Goal: Task Accomplishment & Management: Complete application form

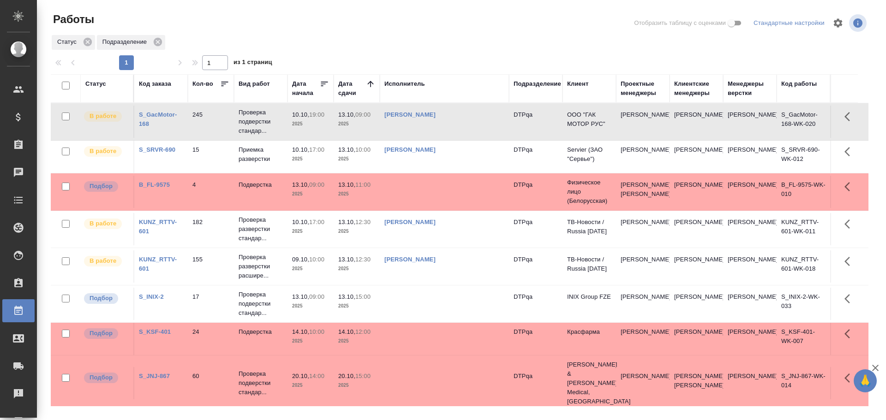
click at [479, 121] on td "[PERSON_NAME]" at bounding box center [444, 122] width 129 height 32
click at [480, 120] on td "[PERSON_NAME]" at bounding box center [444, 122] width 129 height 32
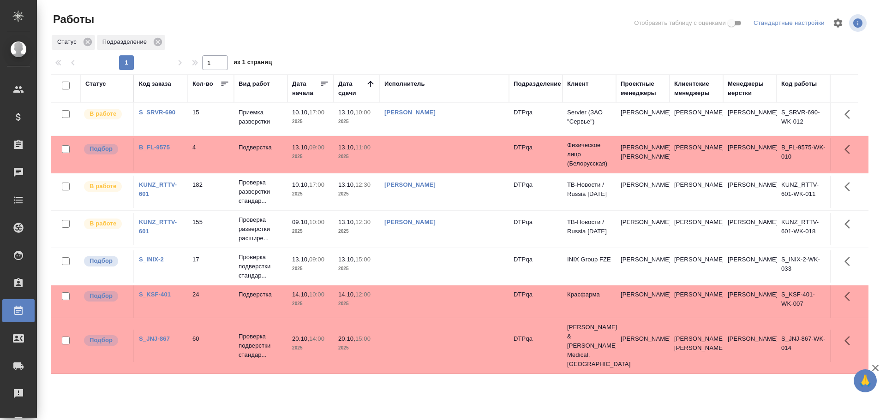
click at [464, 202] on td "[PERSON_NAME]" at bounding box center [444, 192] width 129 height 32
click at [466, 202] on td "[PERSON_NAME]" at bounding box center [444, 192] width 129 height 32
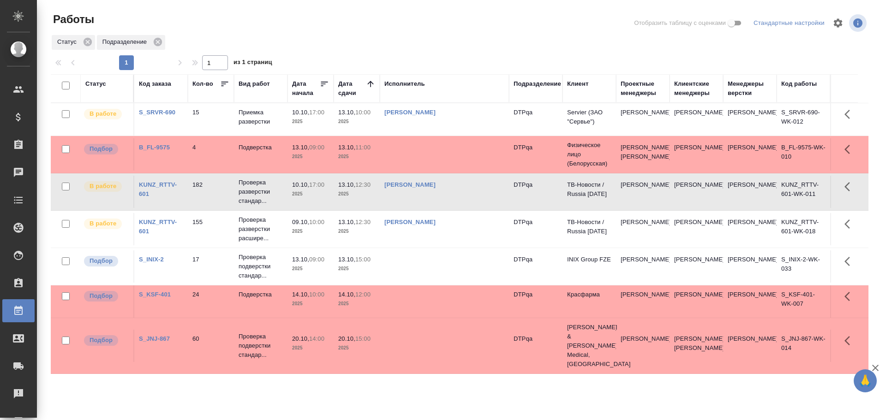
click at [444, 233] on td "[PERSON_NAME]" at bounding box center [444, 229] width 129 height 32
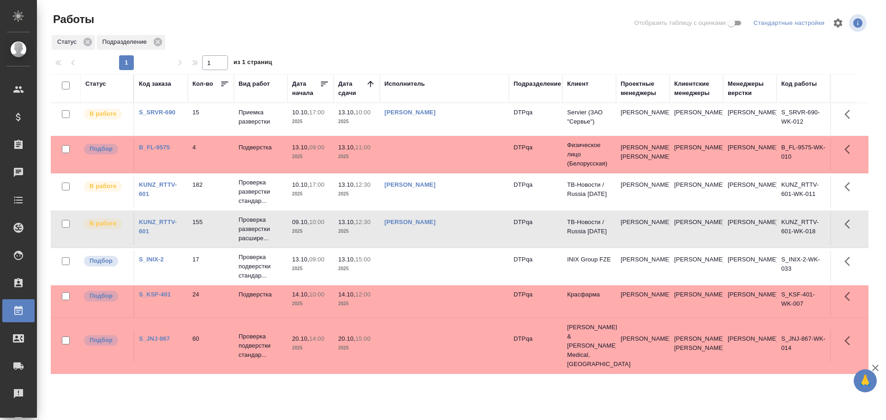
click at [444, 233] on td "Чулец Елена Сергеевна" at bounding box center [444, 229] width 129 height 32
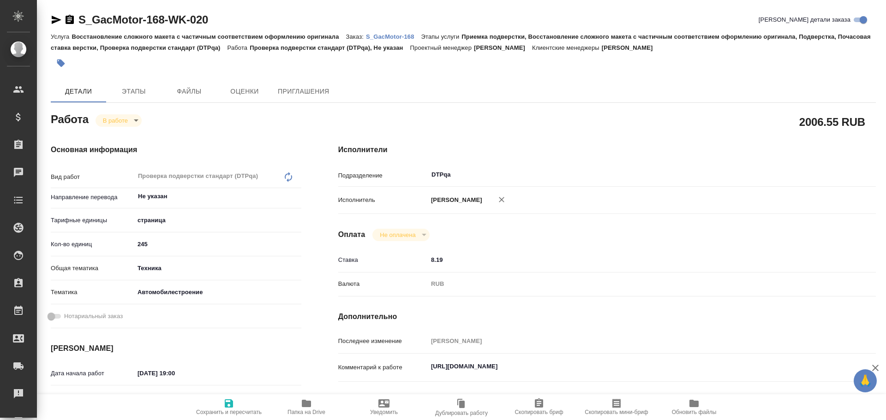
type textarea "x"
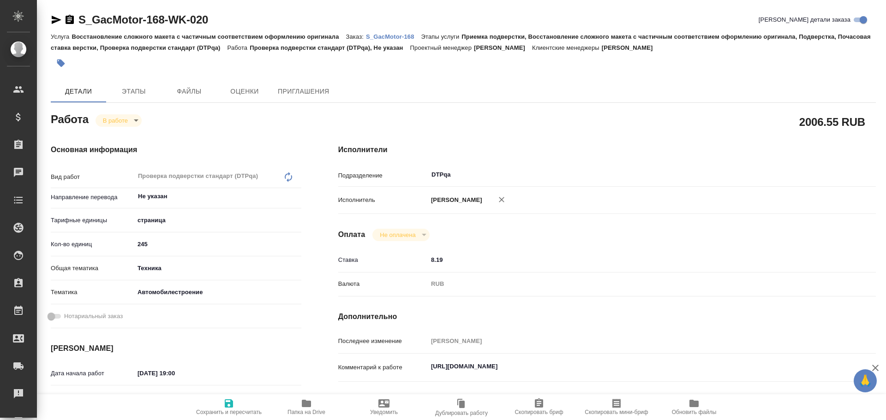
type textarea "x"
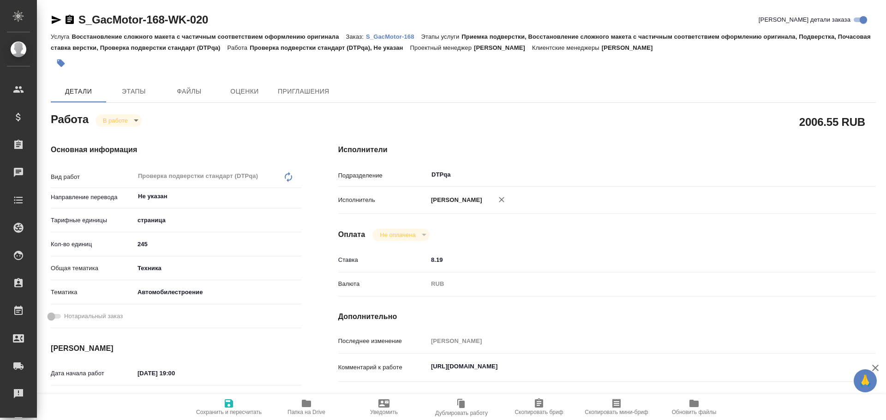
type textarea "x"
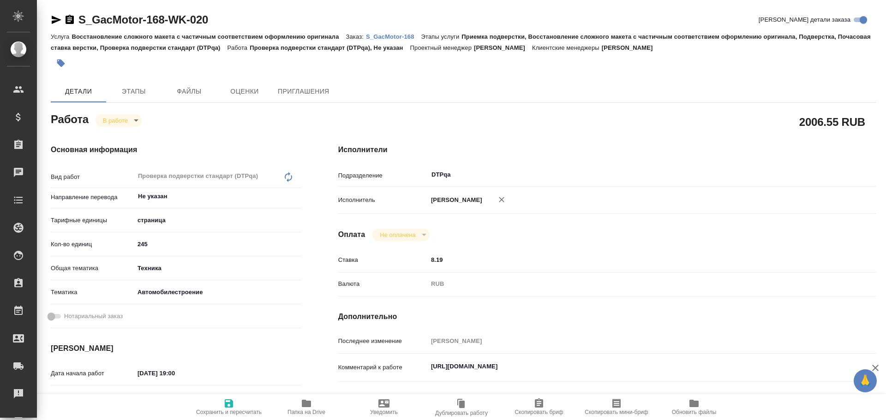
click at [307, 409] on span "Папка на Drive" at bounding box center [307, 412] width 38 height 6
type textarea "x"
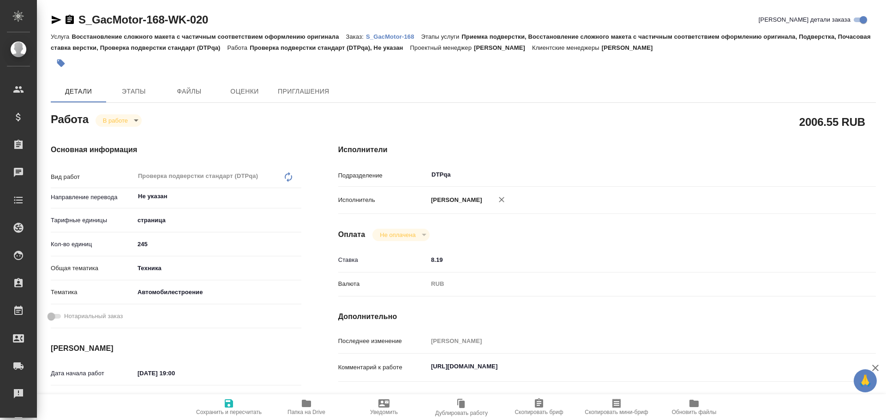
type textarea "x"
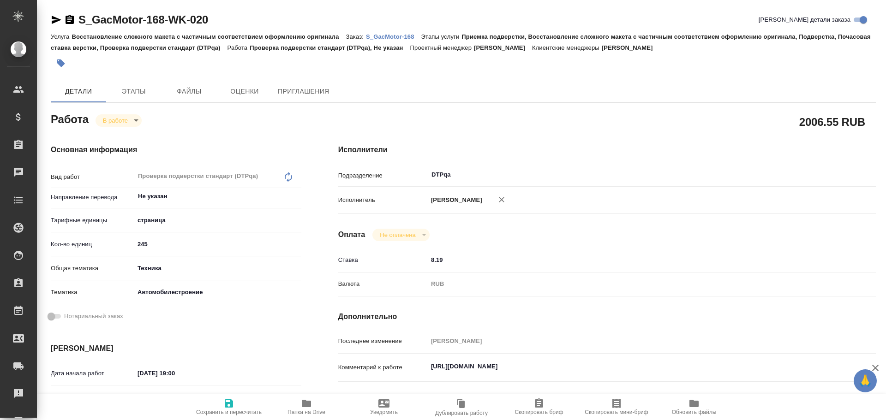
type textarea "x"
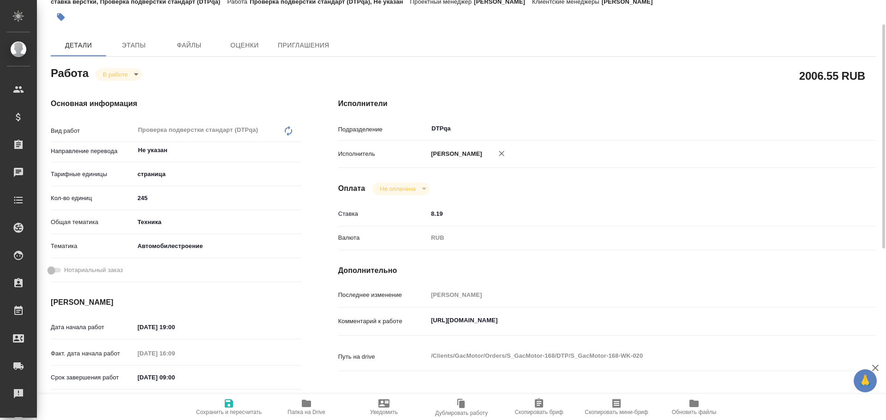
type textarea "x"
click at [615, 323] on textarea "https://tera.awatera.com/Work/68db9ad5e030799b5eca4e52/" at bounding box center [629, 321] width 402 height 16
type textarea "x"
type textarea "https://tera.awatera.com/Work/68db9ad5e030799b5eca4e52/"
type textarea "x"
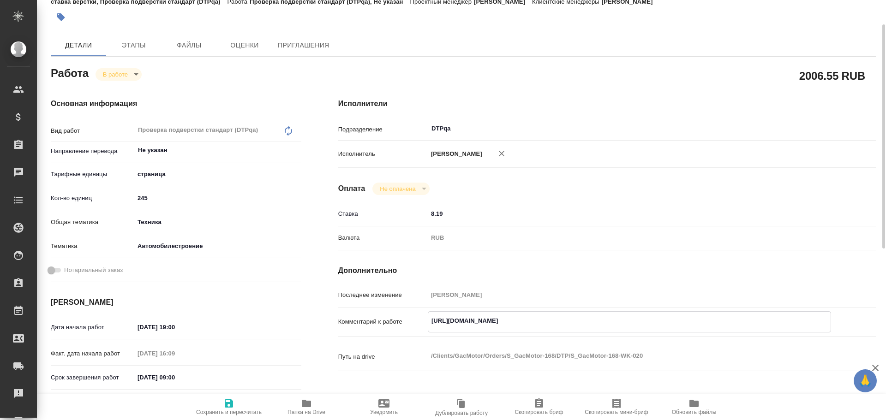
type textarea "x"
type textarea "https://tera.awatera.com/Work/68db9ad5e030799b5eca4e52/ D"
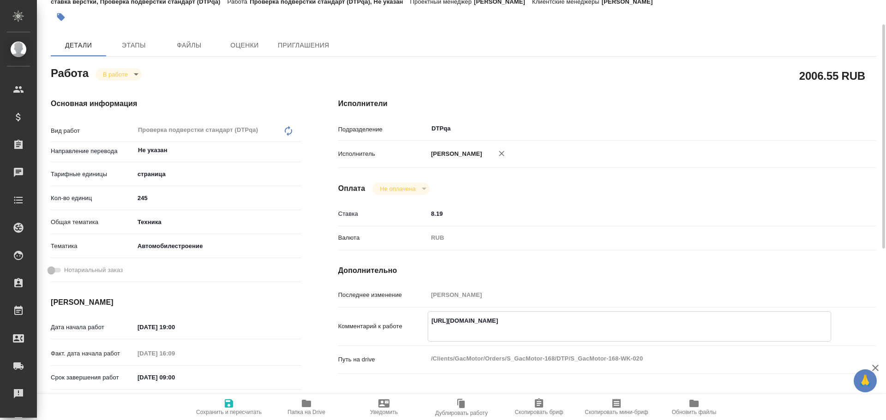
type textarea "x"
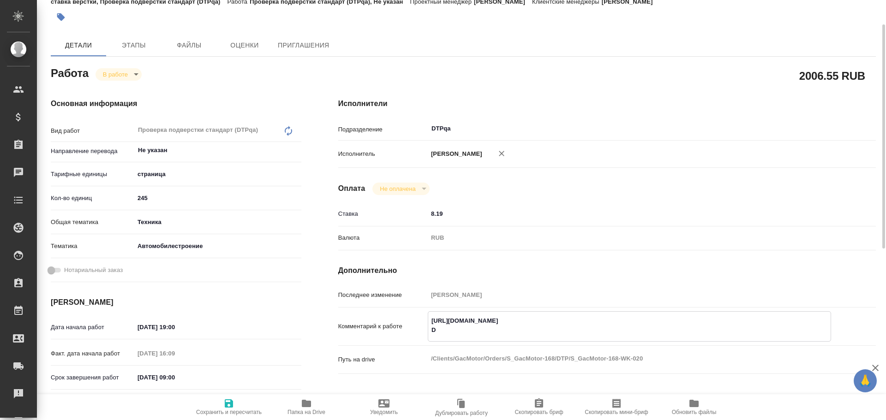
type textarea "https://tera.awatera.com/Work/68db9ad5e030799b5eca4e52/ Dj"
type textarea "x"
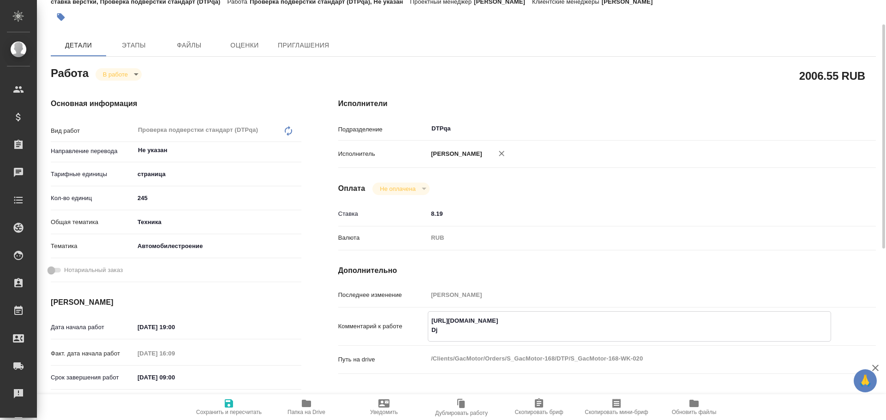
type textarea "x"
type textarea "https://tera.awatera.com/Work/68db9ad5e030799b5eca4e52/ Djp"
type textarea "x"
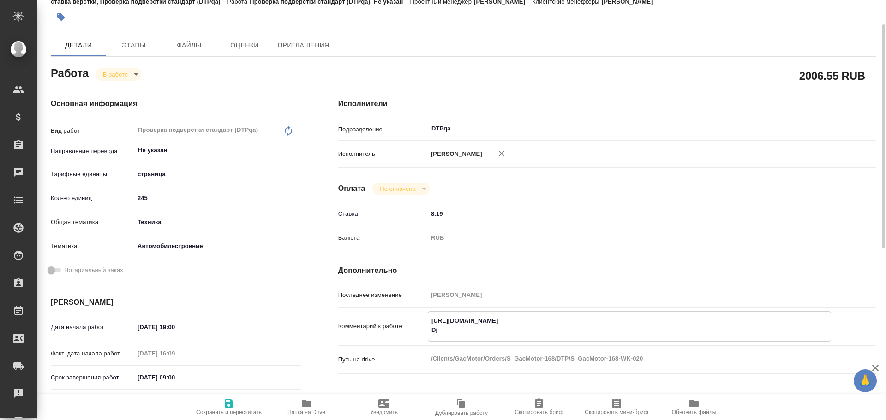
type textarea "x"
type textarea "https://tera.awatera.com/Work/68db9ad5e030799b5eca4e52/ Djpd"
type textarea "x"
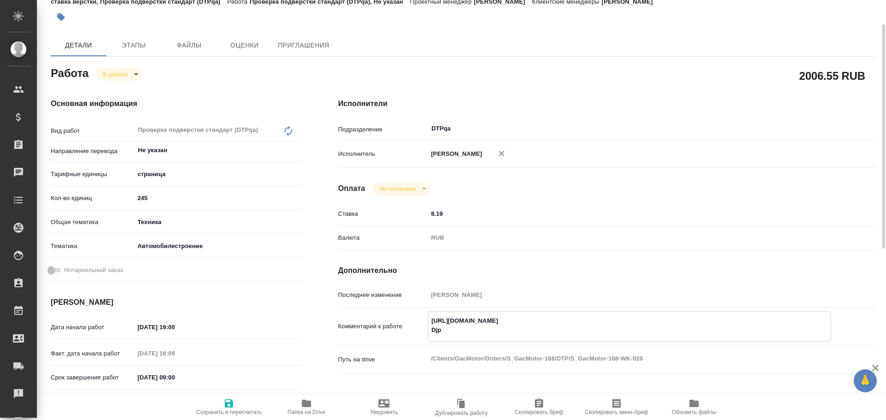
type textarea "x"
type textarea "https://tera.awatera.com/Work/68db9ad5e030799b5eca4e52/ Djpdh"
type textarea "x"
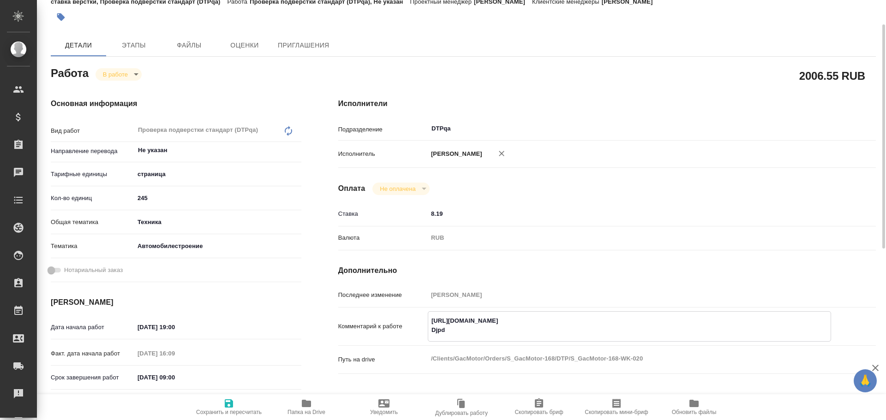
type textarea "x"
type textarea "https://tera.awatera.com/Work/68db9ad5e030799b5eca4e52/ Djpdhf"
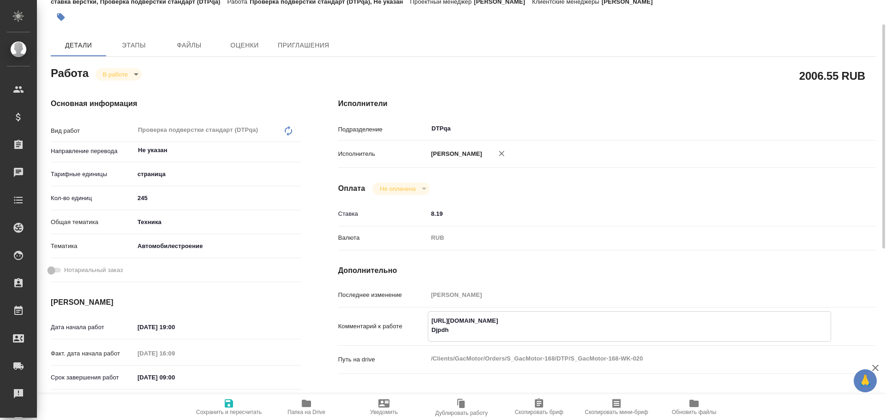
type textarea "x"
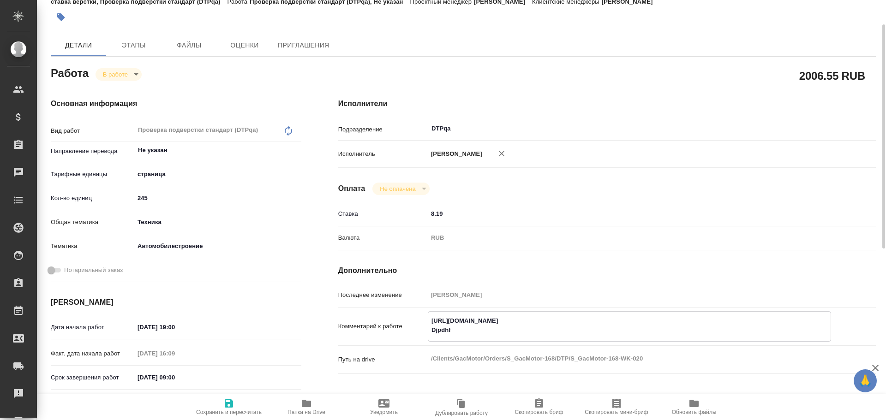
type textarea "https://tera.awatera.com/Work/68db9ad5e030799b5eca4e52/ Djpdhfn"
type textarea "x"
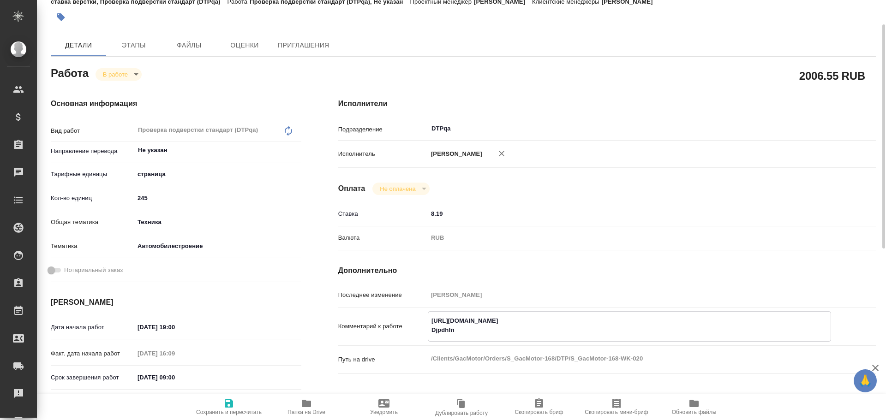
type textarea "x"
type textarea "https://tera.awatera.com/Work/68db9ad5e030799b5eca4e52/ Djpdhfn"
type textarea "x"
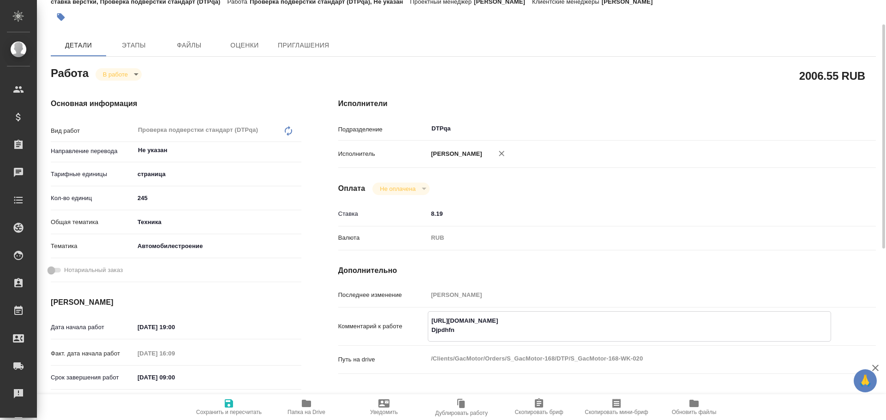
type textarea "x"
type textarea "https://tera.awatera.com/Work/68db9ad5e030799b5eca4e52/ Djpdhfn y"
type textarea "x"
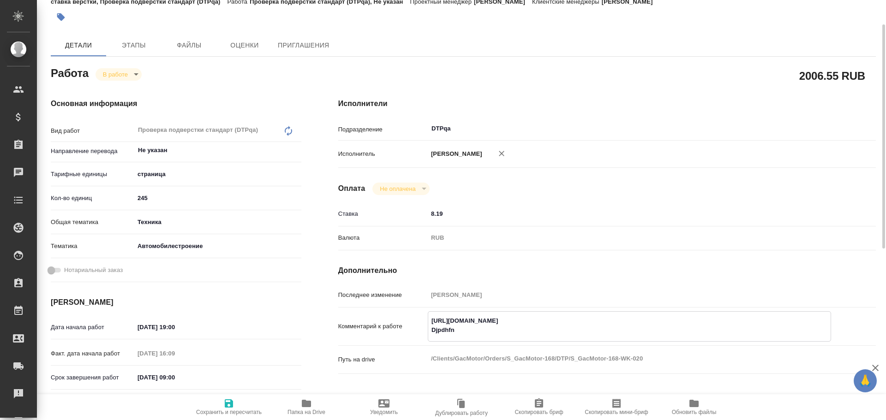
type textarea "x"
type textarea "https://tera.awatera.com/Work/68db9ad5e030799b5eca4e52/ Djpdhfn yf"
type textarea "x"
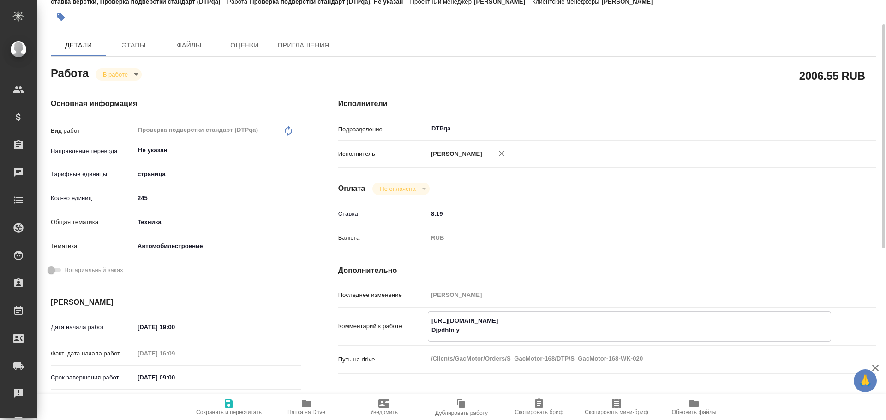
type textarea "x"
type textarea "https://tera.awatera.com/Work/68db9ad5e030799b5eca4e52/ Djpdhfn yf"
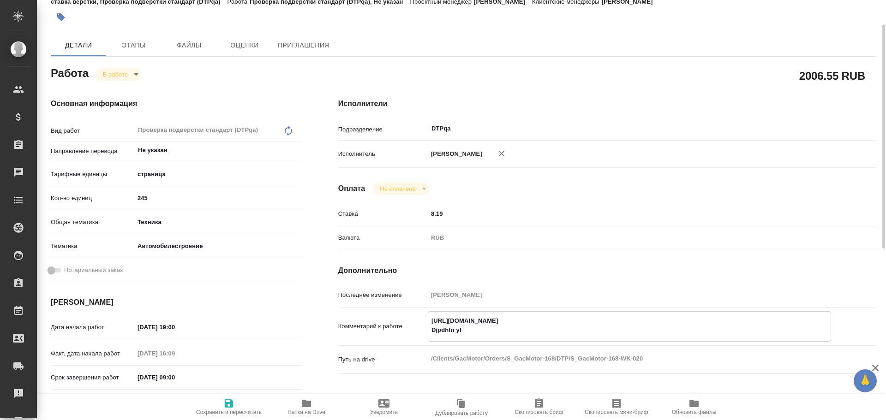
type textarea "x"
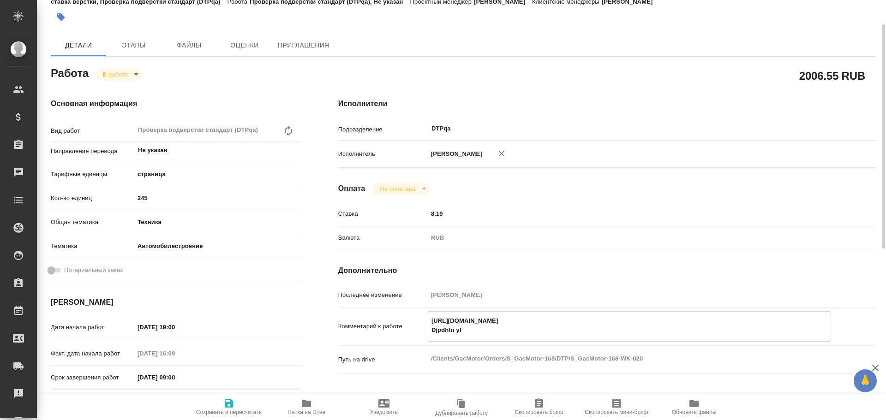
type textarea "https://tera.awatera.com/Work/68db9ad5e030799b5eca4e52/ Djpdhfn yf l"
type textarea "x"
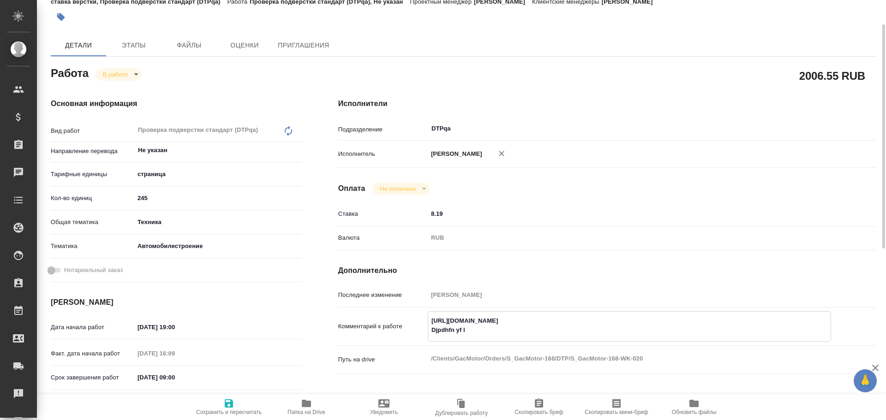
type textarea "x"
type textarea "https://tera.awatera.com/Work/68db9ad5e030799b5eca4e52/ Djpdhfn yf lj"
type textarea "x"
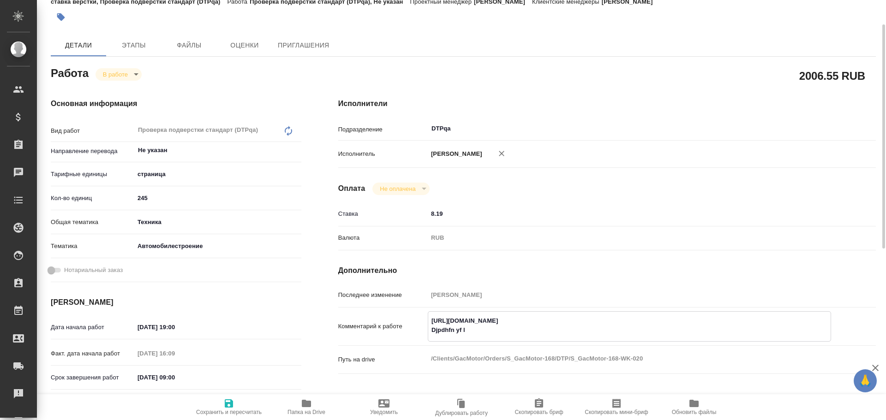
type textarea "x"
type textarea "https://tera.awatera.com/Work/68db9ad5e030799b5eca4e52/ Djpdhfn yf ljh"
type textarea "x"
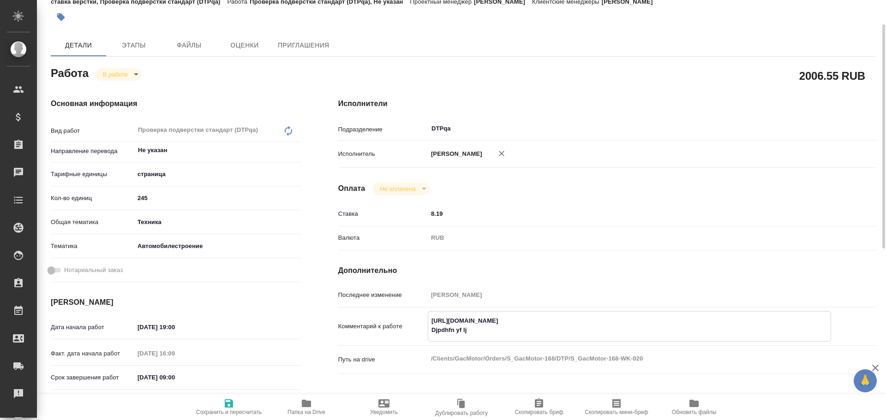
type textarea "x"
type textarea "https://tera.awatera.com/Work/68db9ad5e030799b5eca4e52/ Djpdhfn yf ljhf"
type textarea "x"
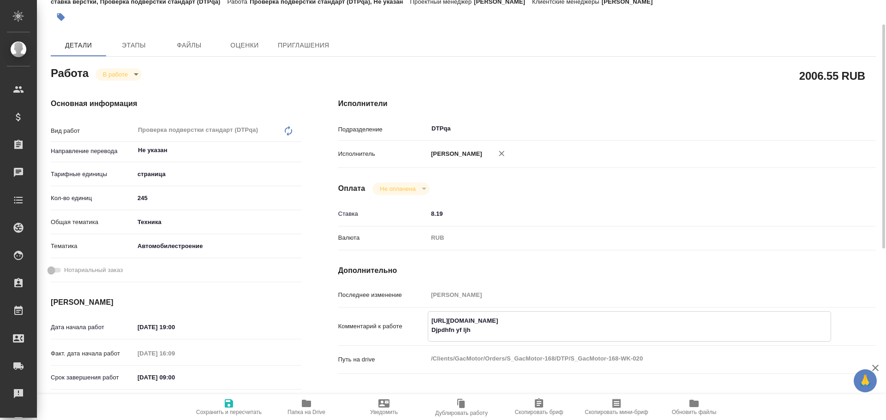
type textarea "x"
type textarea "https://tera.awatera.com/Work/68db9ad5e030799b5eca4e52/ Djpdhfn yf ljhf,"
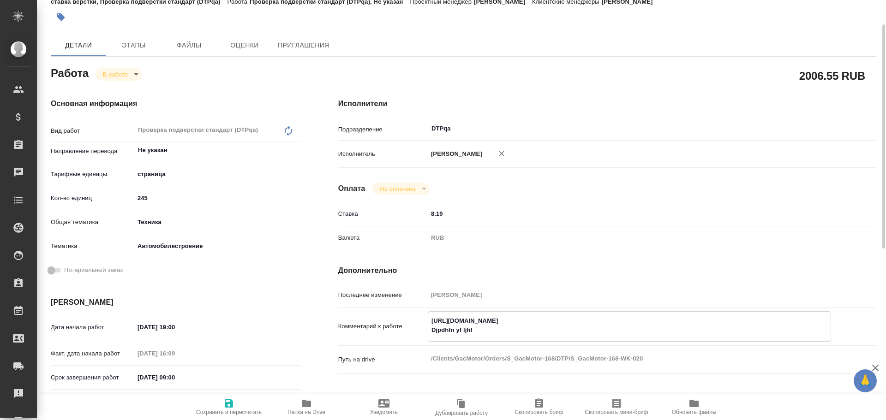
type textarea "x"
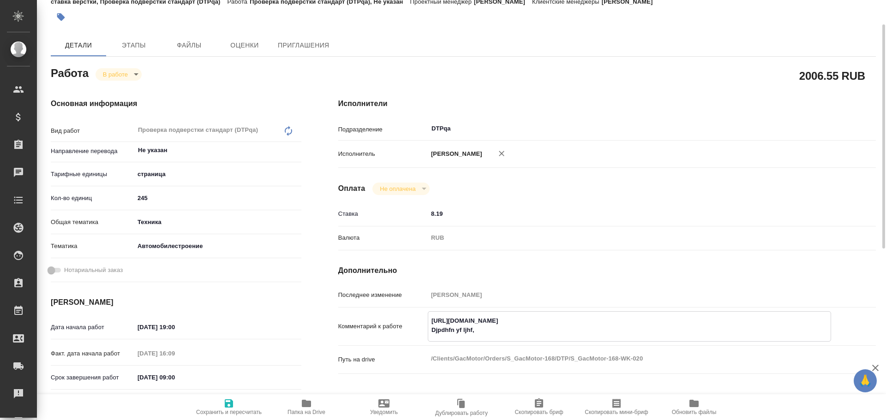
type textarea "https://tera.awatera.com/Work/68db9ad5e030799b5eca4e52/ Djpdhfn yf ljhf,j"
type textarea "x"
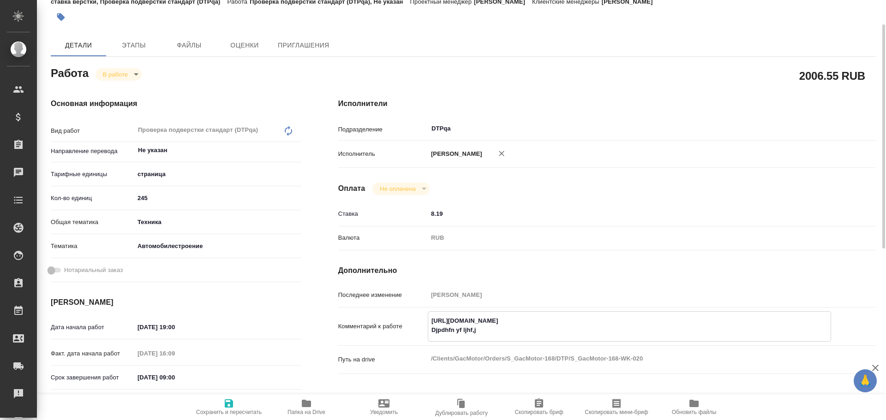
type textarea "x"
type textarea "https://tera.awatera.com/Work/68db9ad5e030799b5eca4e52/ Djpdhfn yf ljhf,jn"
type textarea "x"
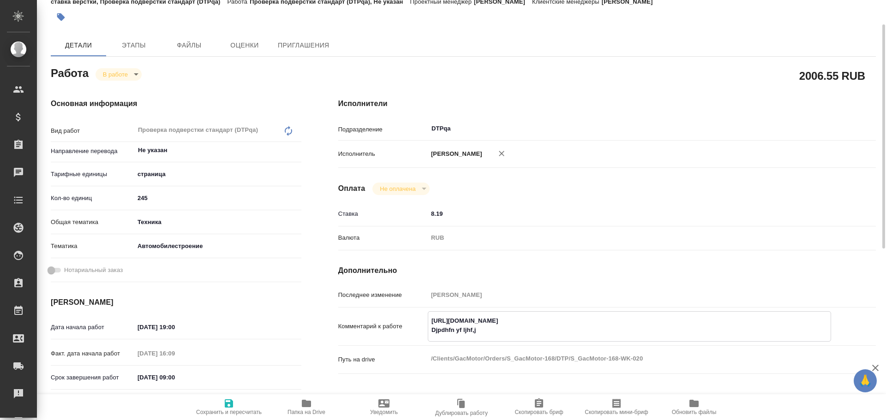
type textarea "x"
type textarea "https://tera.awatera.com/Work/68db9ad5e030799b5eca4e52/ Djpdhfn yf ljhf,jnr"
type textarea "x"
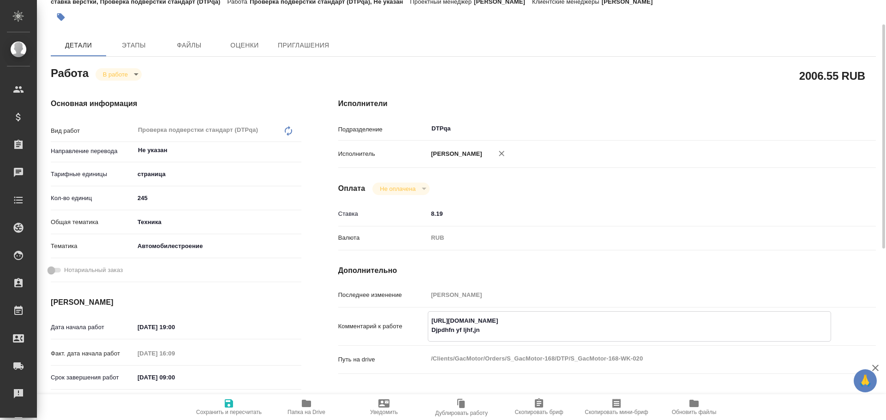
type textarea "x"
type textarea "https://tera.awatera.com/Work/68db9ad5e030799b5eca4e52/ Djpdhfn yf ljhf,jnre"
type textarea "x"
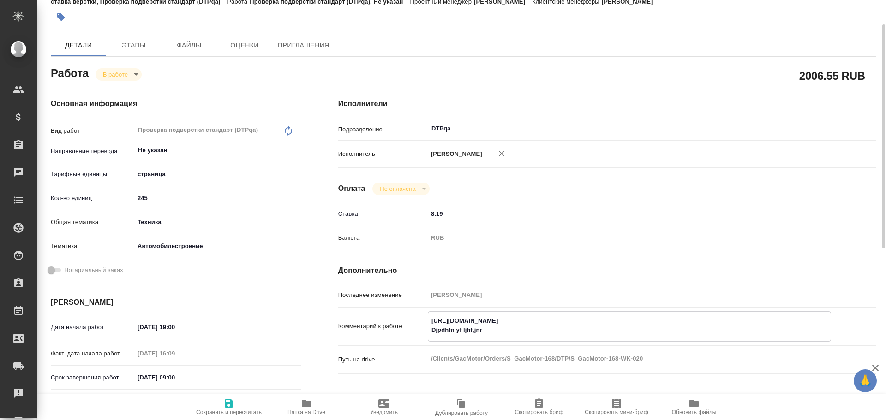
type textarea "x"
type textarea "https://tera.awatera.com/Work/68db9ad5e030799b5eca4e52/ Djpdhfn yf ljhf,jnre"
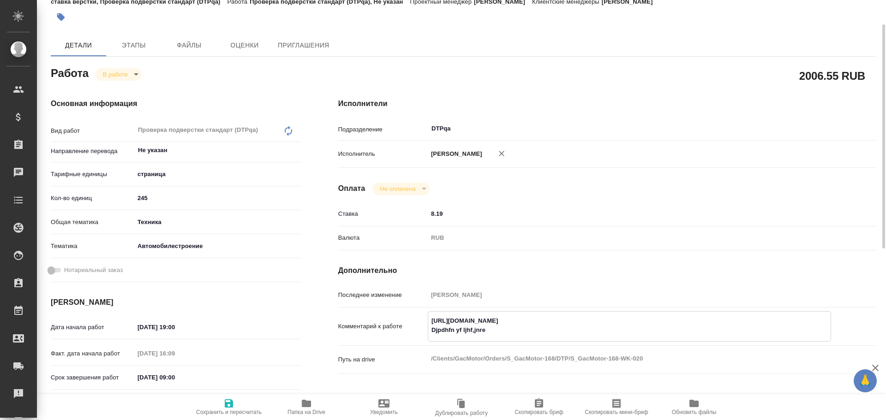
type textarea "x"
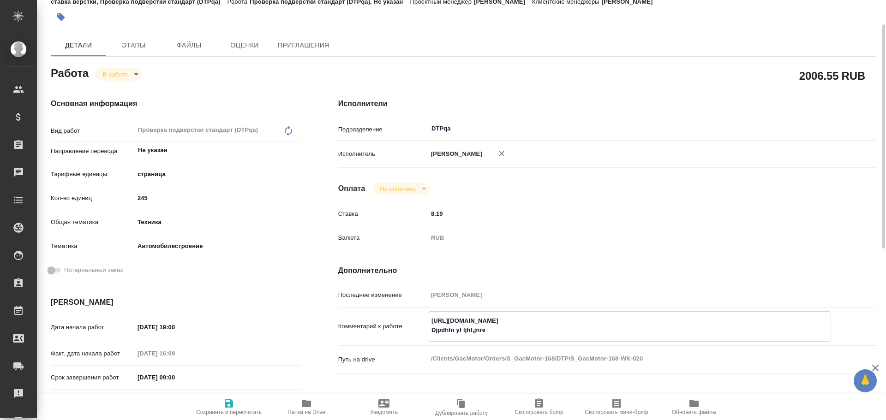
type textarea "https://tera.awatera.com/Work/68db9ad5e030799b5eca4e52/ Djpdhfn yf ljhf,jnre"
type textarea "x"
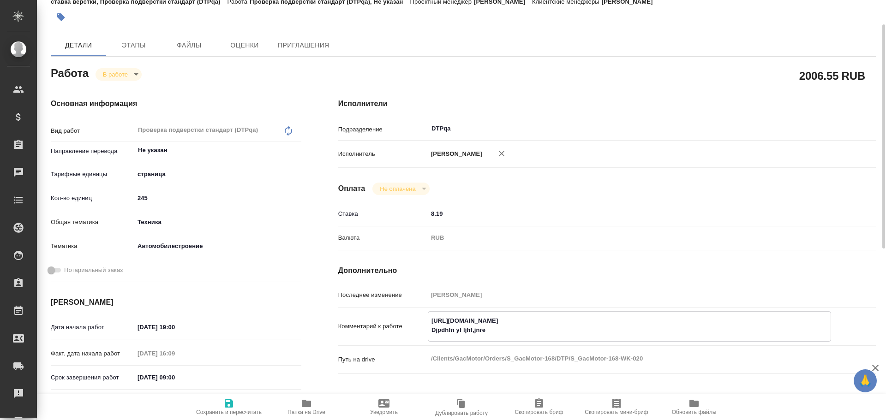
type textarea "x"
type textarea "https://tera.awatera.com/Work/68db9ad5e030799b5eca4e52/ Djpdhfn yf ljhf,jnr"
type textarea "x"
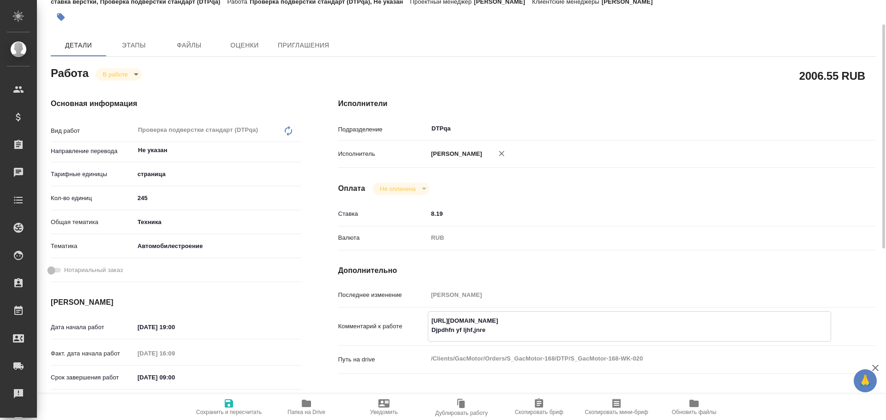
type textarea "x"
type textarea "https://tera.awatera.com/Work/68db9ad5e030799b5eca4e52/ Djpdhfn yf ljhf,jn"
type textarea "x"
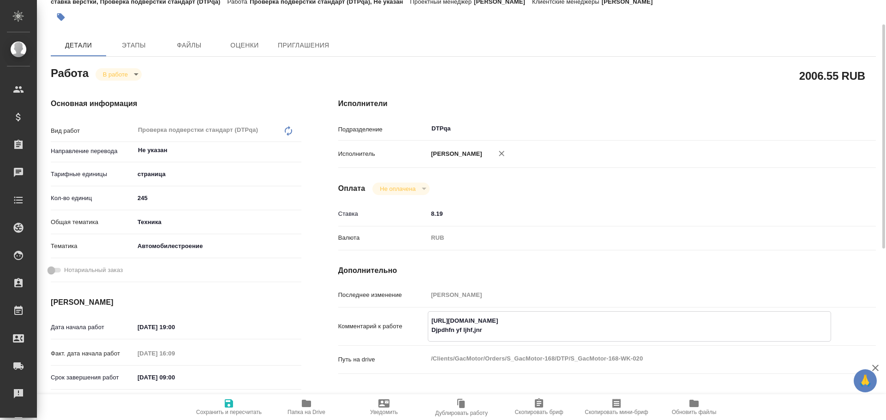
type textarea "x"
type textarea "https://tera.awatera.com/Work/68db9ad5e030799b5eca4e52/ Djpdhfn yf ljhf,j"
type textarea "x"
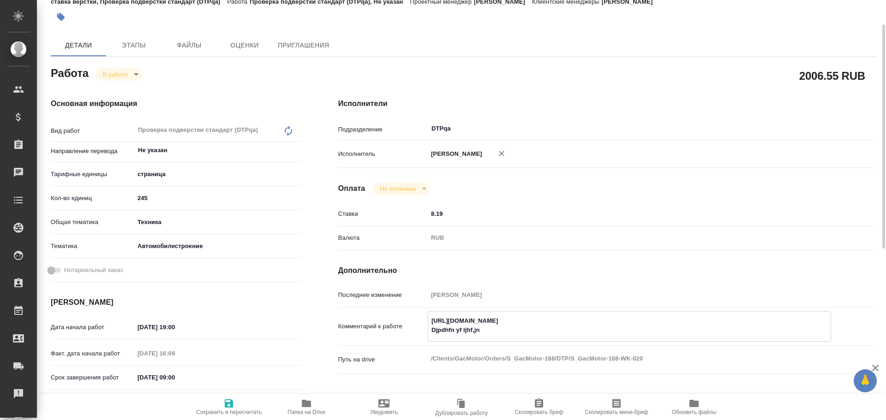
type textarea "x"
type textarea "https://tera.awatera.com/Work/68db9ad5e030799b5eca4e52/ Djpdhfn yf ljhf,"
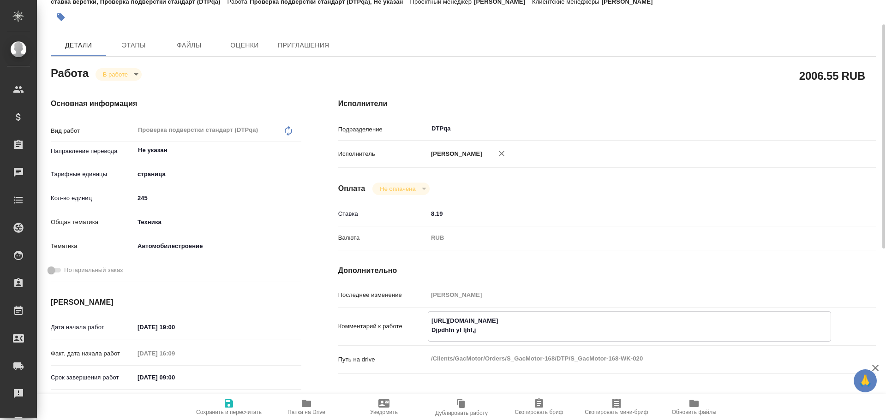
type textarea "x"
type textarea "https://tera.awatera.com/Work/68db9ad5e030799b5eca4e52/ Djpdhfn yf ljhf"
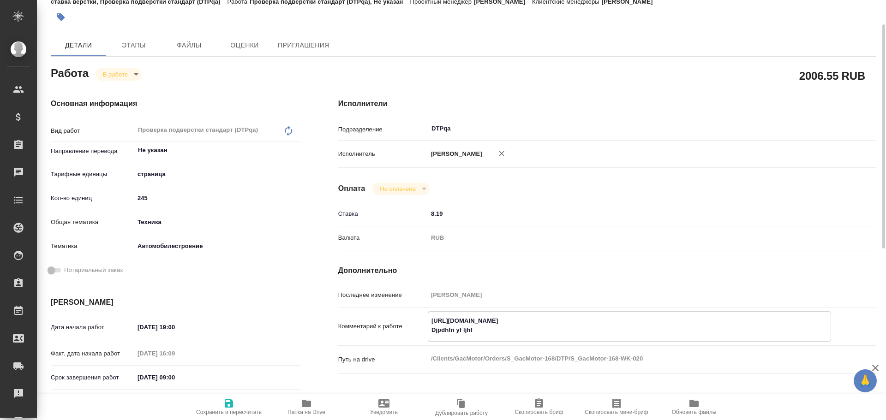
type textarea "x"
type textarea "https://tera.awatera.com/Work/68db9ad5e030799b5eca4e52/ Djpdhfn yf ljh"
type textarea "x"
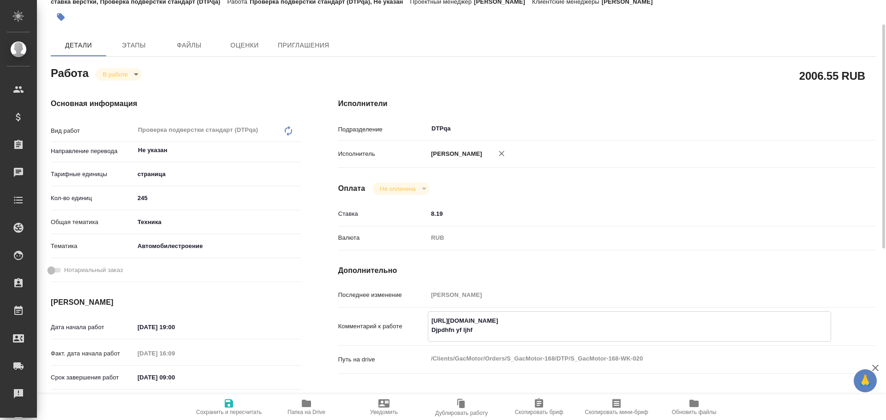
type textarea "x"
type textarea "https://tera.awatera.com/Work/68db9ad5e030799b5eca4e52/ Djpdhfn yf lj"
type textarea "x"
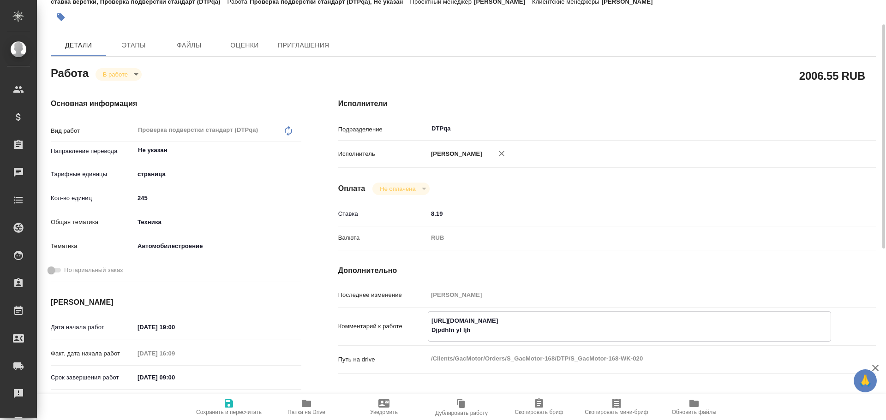
type textarea "x"
paste textarea "https://drive.awatera.com/f/10683239"
click at [222, 407] on span "Сохранить и пересчитать" at bounding box center [229, 407] width 66 height 18
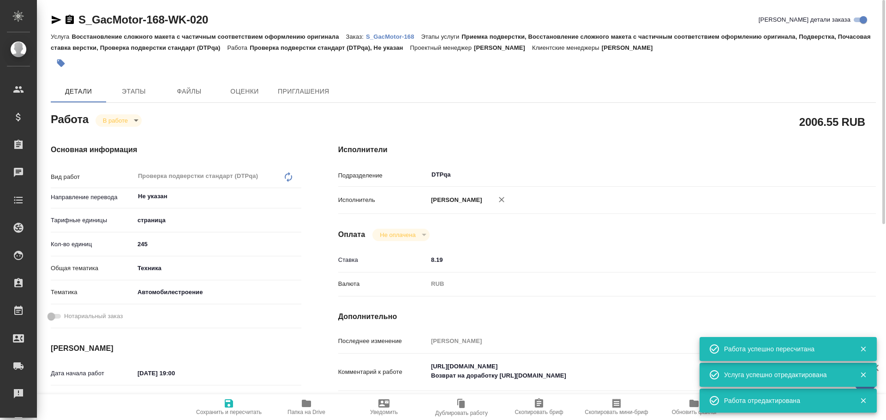
scroll to position [92, 0]
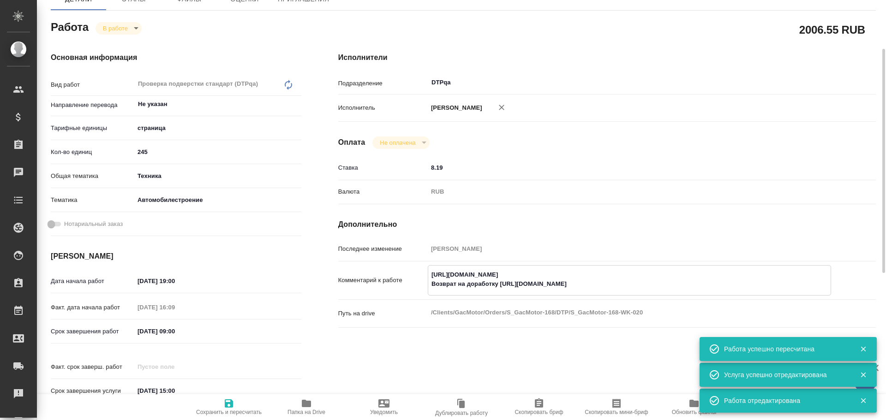
drag, startPoint x: 428, startPoint y: 275, endPoint x: 646, endPoint y: 275, distance: 217.8
click at [649, 274] on textarea "https://tera.awatera.com/Work/68db9ad5e030799b5eca4e52/ Возврат на доработку ht…" at bounding box center [629, 279] width 402 height 25
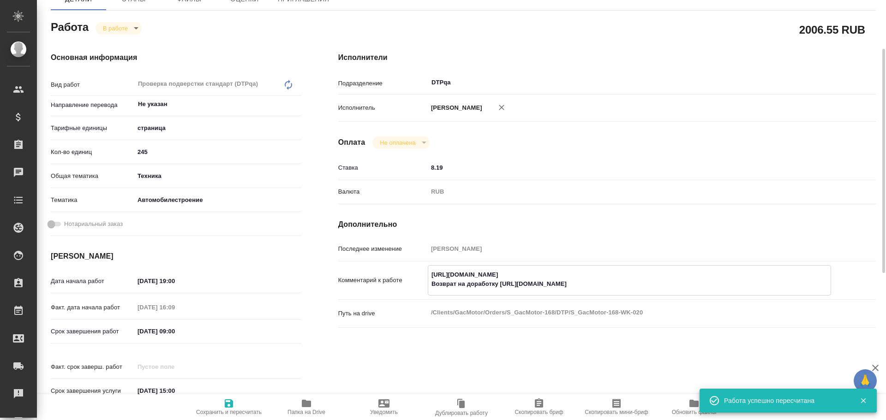
drag, startPoint x: 615, startPoint y: 283, endPoint x: 500, endPoint y: 282, distance: 115.4
click at [500, 282] on textarea "https://tera.awatera.com/Work/68db9ad5e030799b5eca4e52/ Возврат на доработку ht…" at bounding box center [629, 279] width 402 height 25
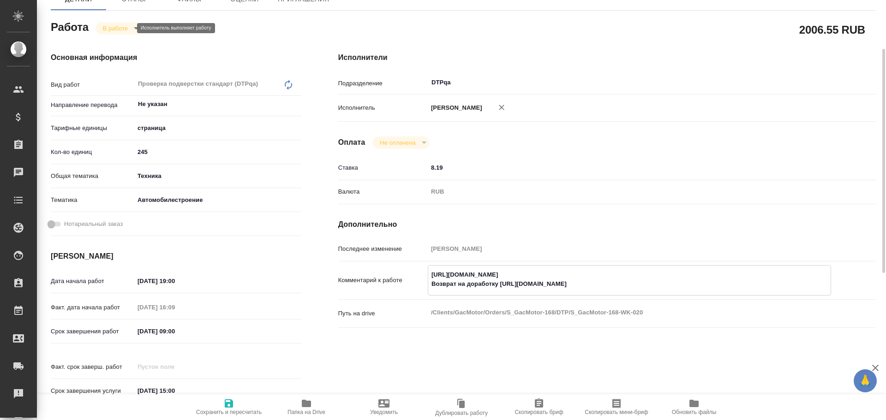
click at [112, 28] on body "🙏 .cls-1 fill:#fff; AWATERA Chulets Elena Клиенты Спецификации Заказы 0 Чаты To…" at bounding box center [443, 210] width 886 height 420
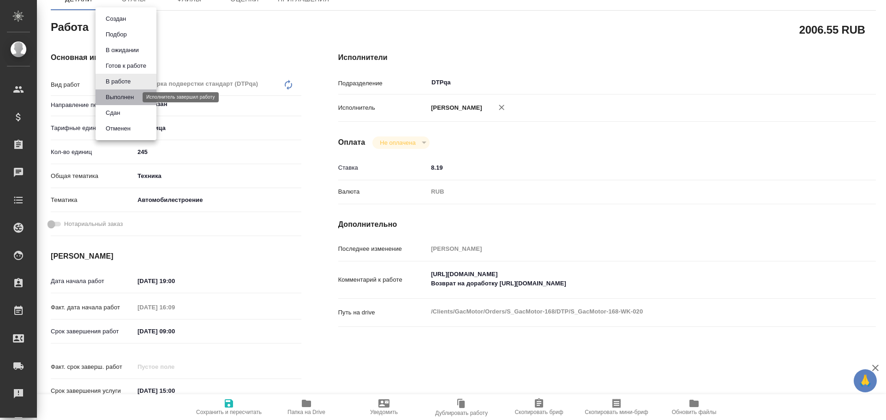
click at [117, 101] on button "Выполнен" at bounding box center [120, 97] width 34 height 10
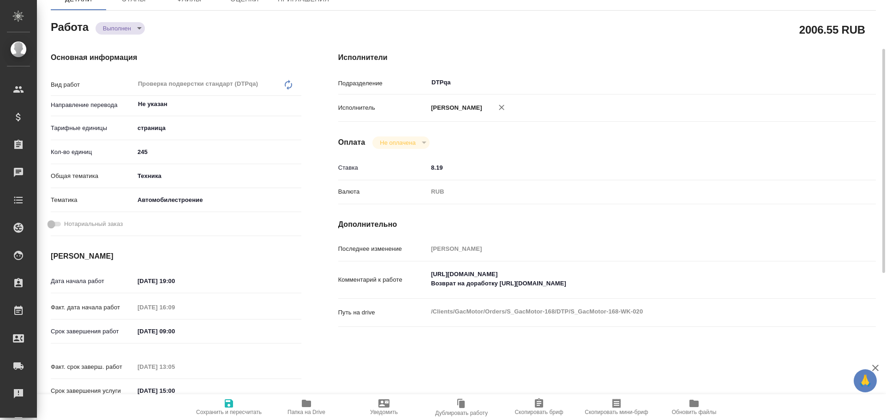
scroll to position [0, 0]
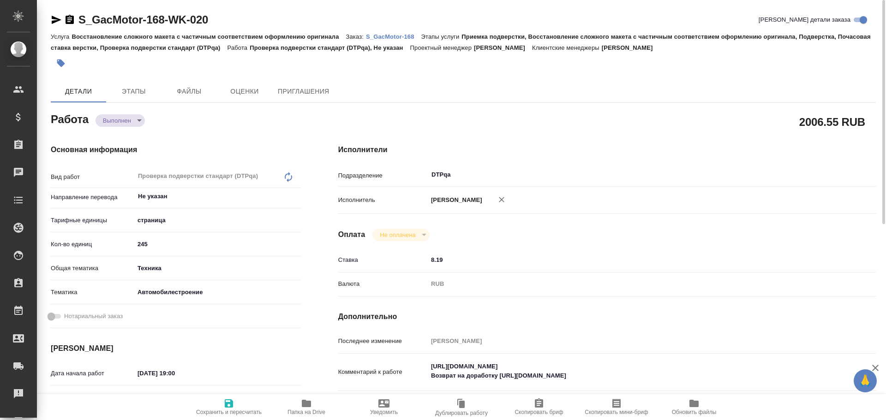
click at [231, 405] on icon "button" at bounding box center [229, 404] width 8 height 8
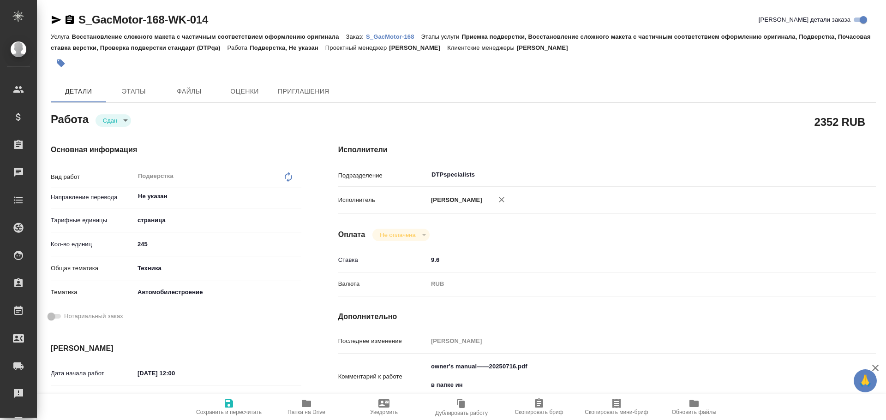
type textarea "x"
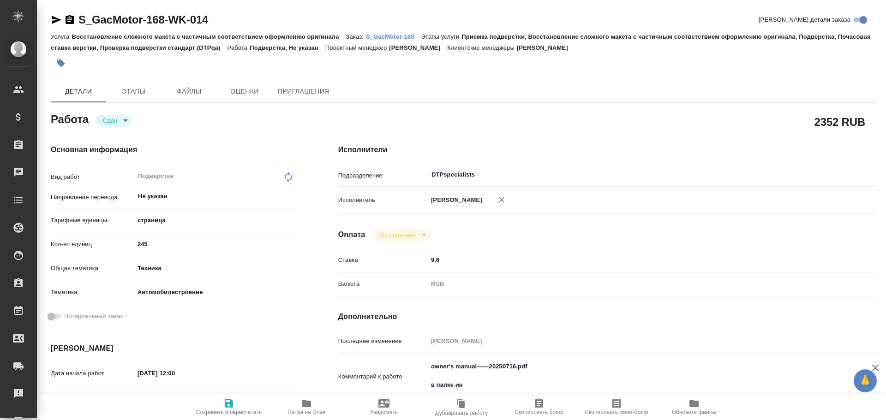
type textarea "x"
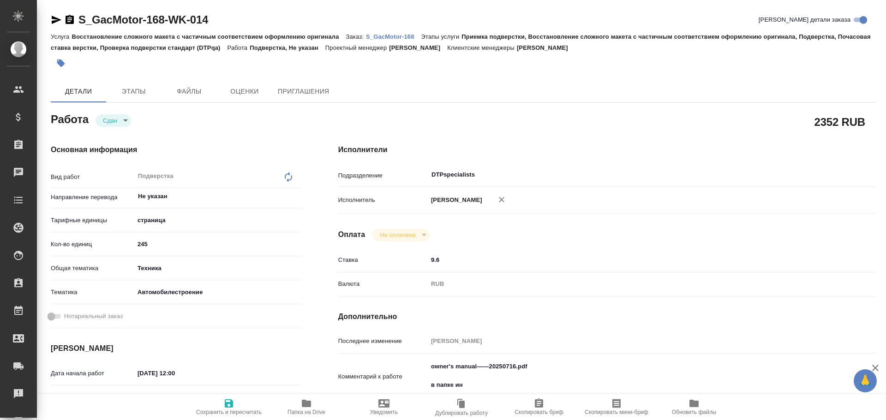
click at [55, 22] on icon "button" at bounding box center [57, 20] width 10 height 8
type textarea "x"
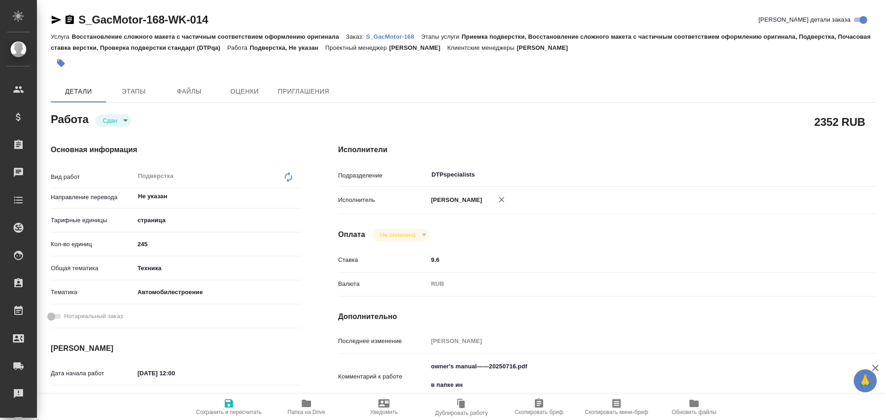
type textarea "x"
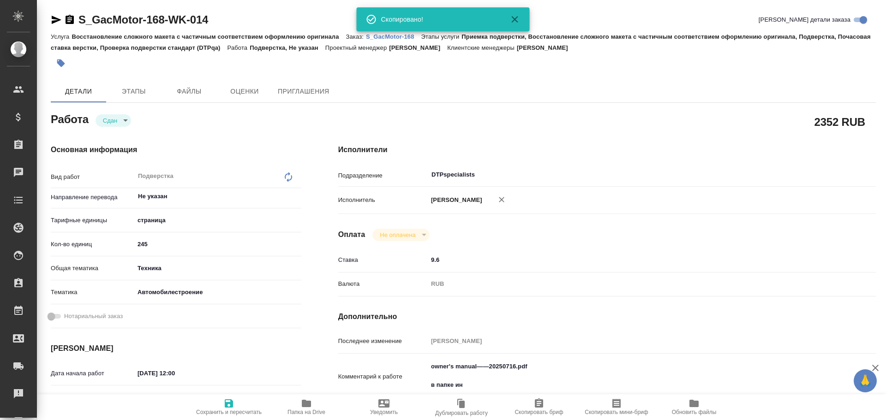
type textarea "x"
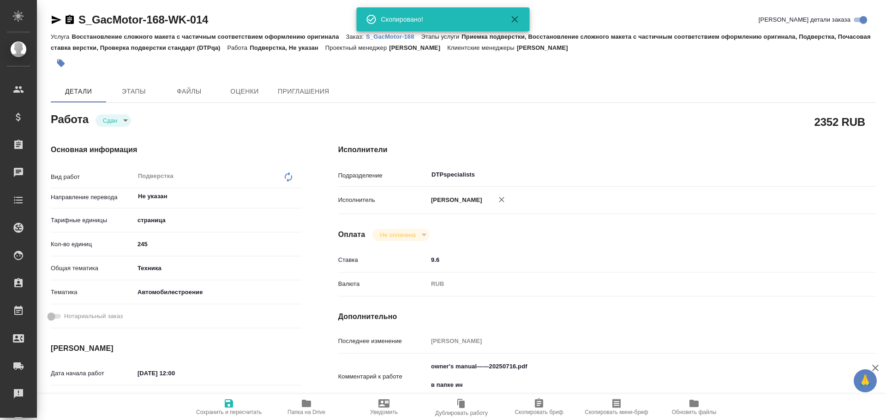
type textarea "x"
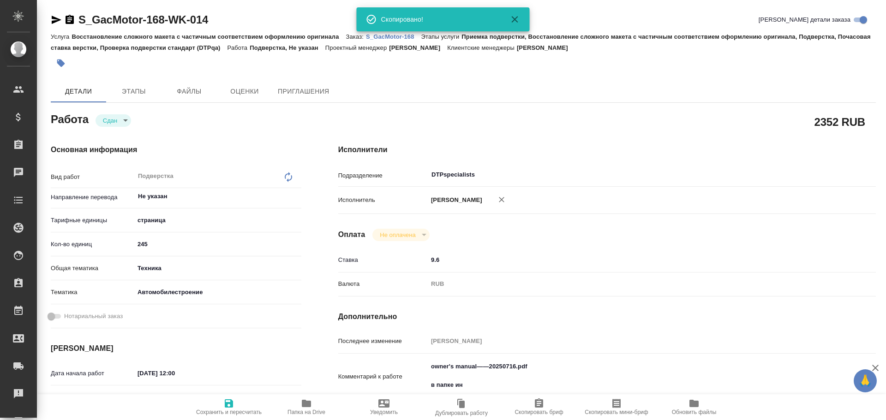
type textarea "x"
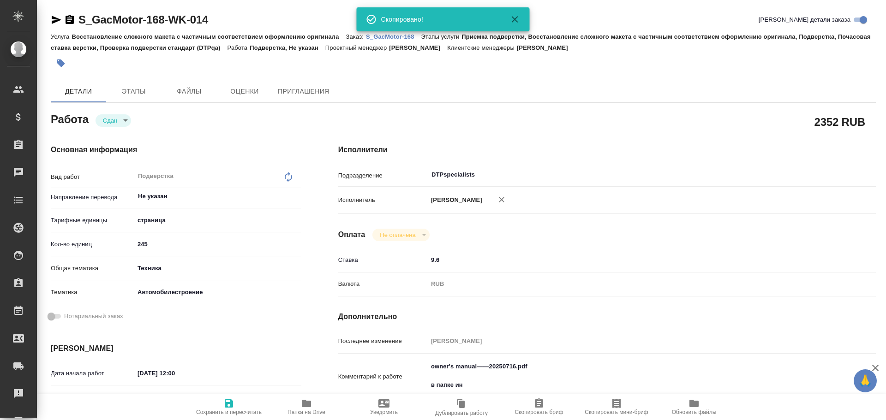
type textarea "x"
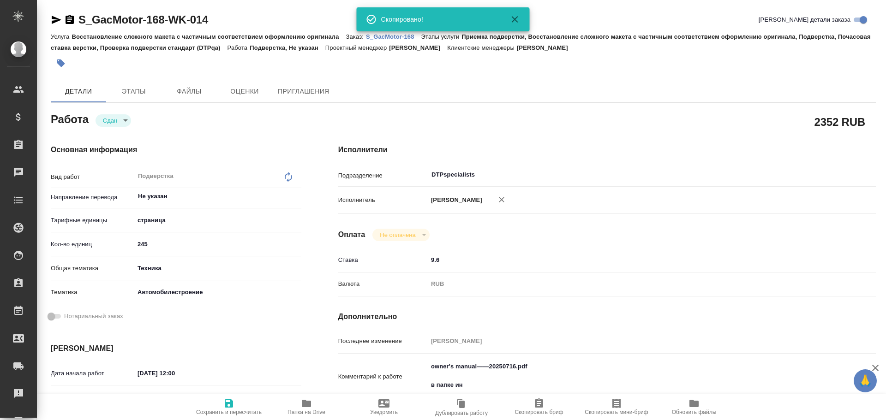
type textarea "x"
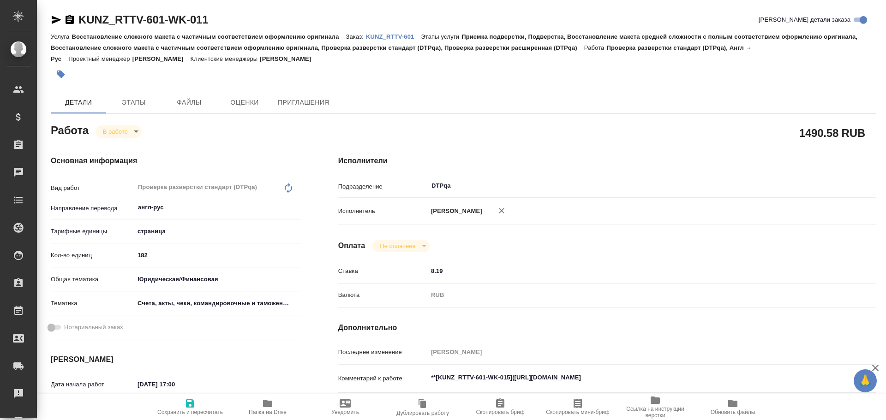
type textarea "x"
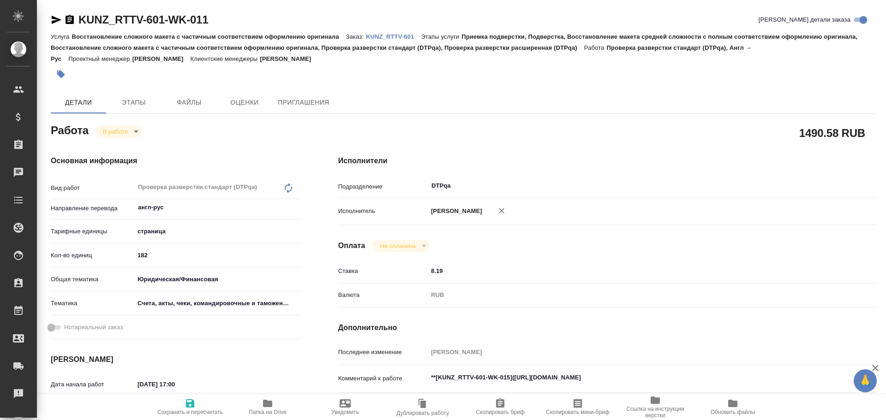
type textarea "x"
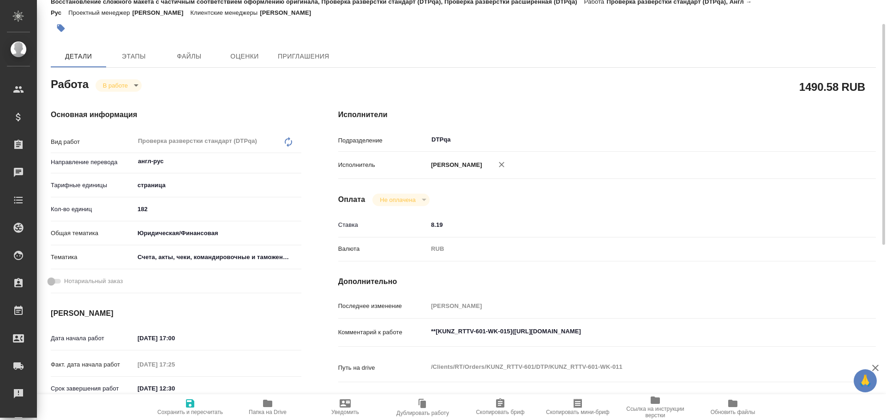
type textarea "x"
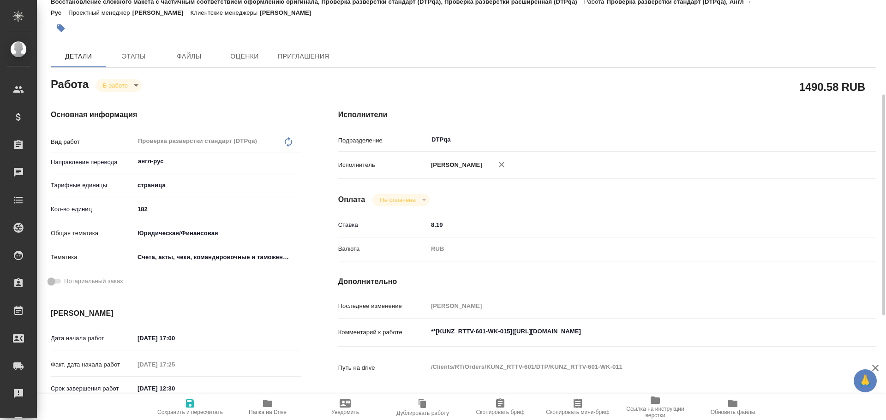
scroll to position [92, 0]
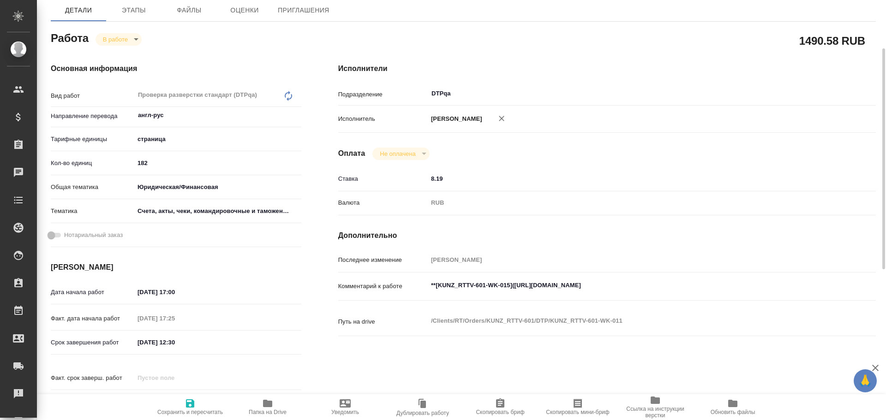
type textarea "x"
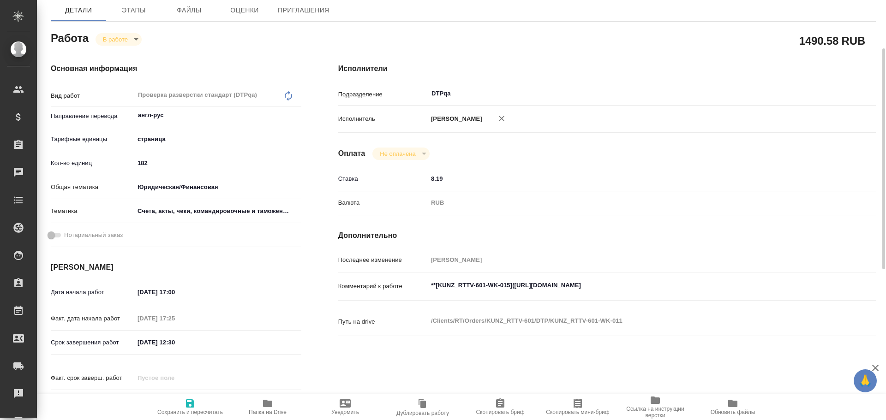
type textarea "x"
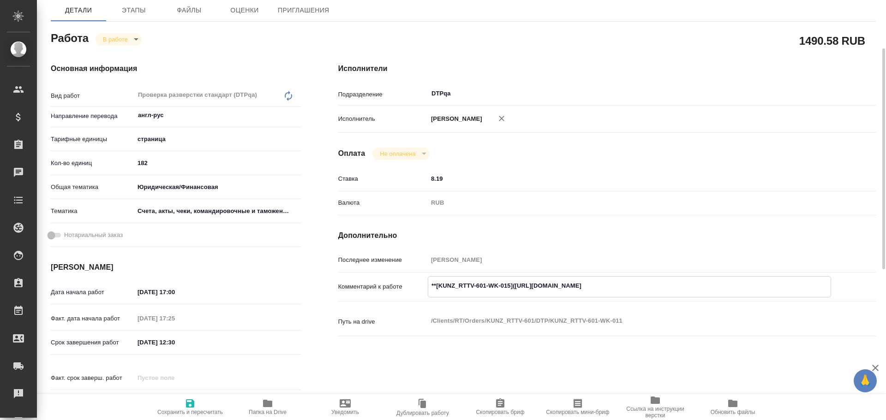
type textarea "x"
drag, startPoint x: 514, startPoint y: 284, endPoint x: 684, endPoint y: 285, distance: 169.4
click at [684, 285] on textarea "**[KUNZ_RTTV-601-WK-015](https://tera.awatera.com/Work/68e4ebfcd26f4ffccacd3da8…" at bounding box center [629, 286] width 402 height 16
type textarea "x"
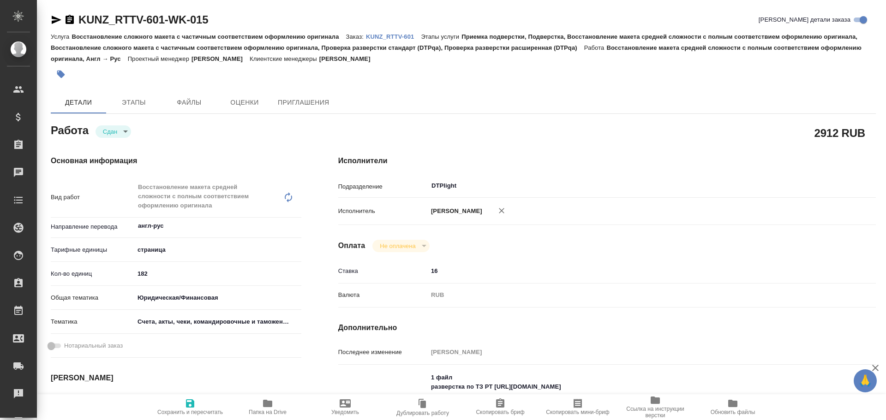
type textarea "x"
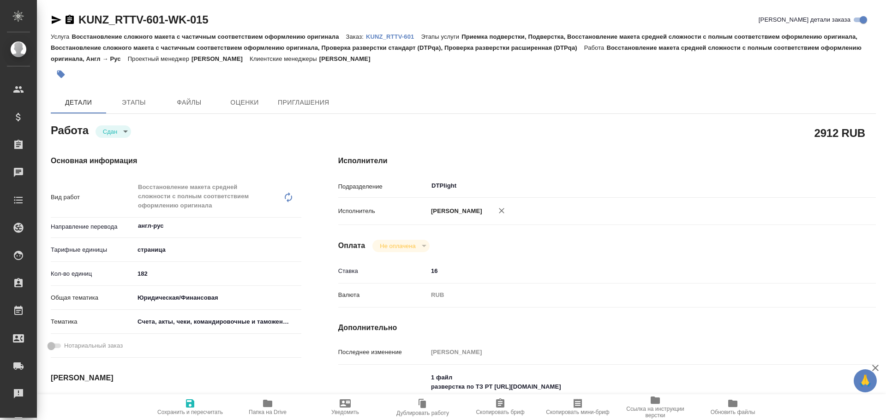
type textarea "x"
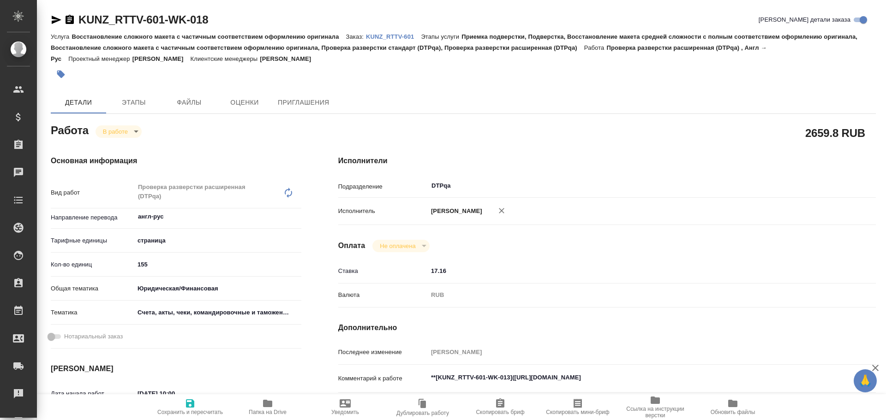
type textarea "x"
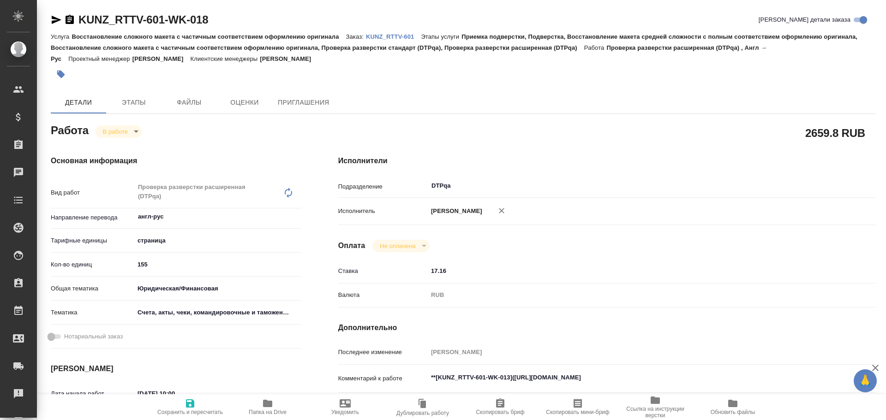
type textarea "x"
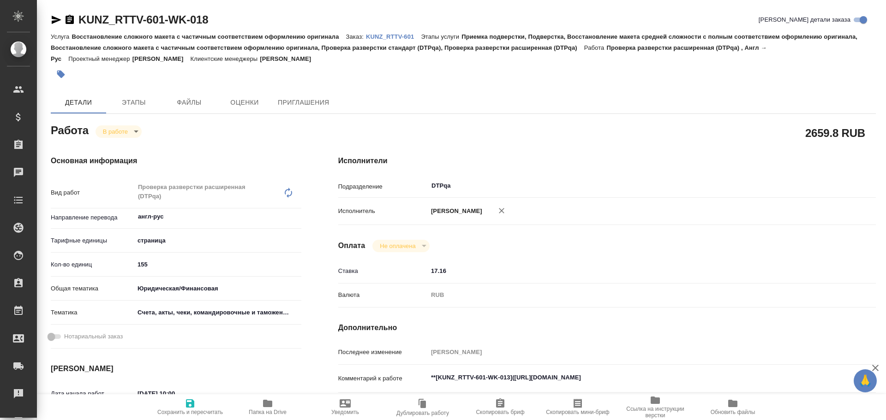
type textarea "x"
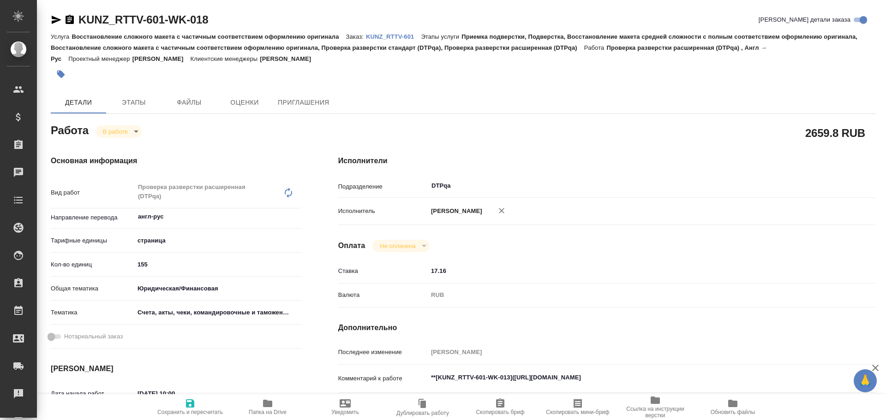
type textarea "x"
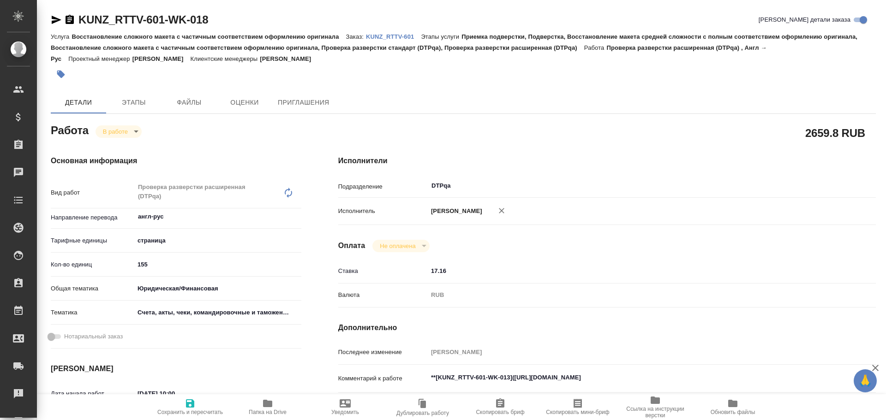
scroll to position [46, 0]
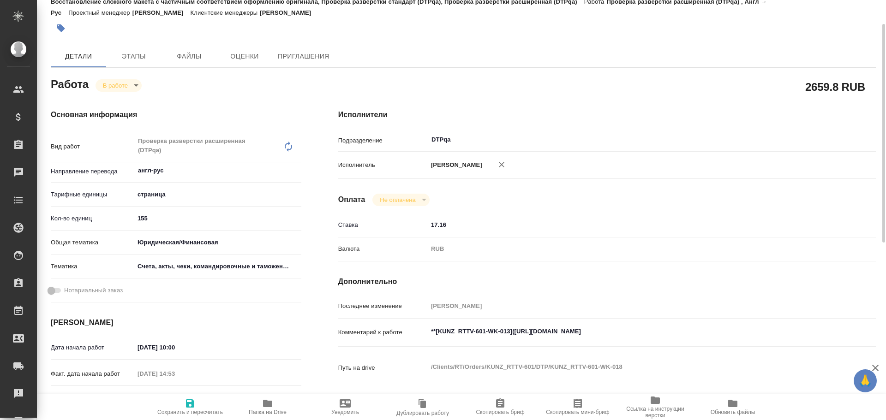
type textarea "x"
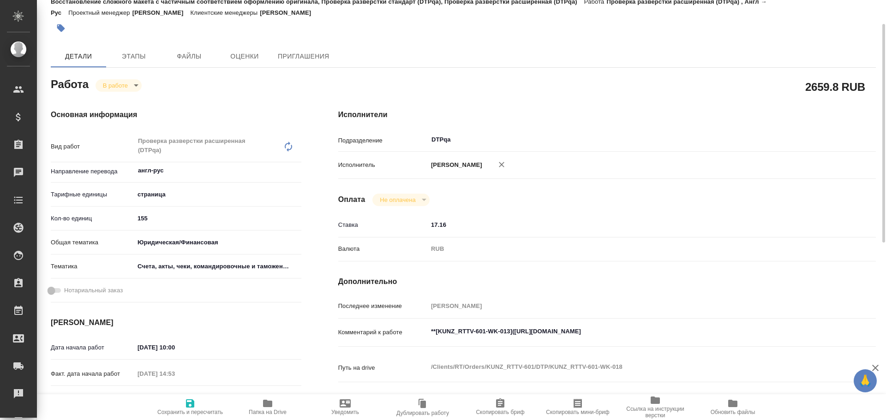
type textarea "x"
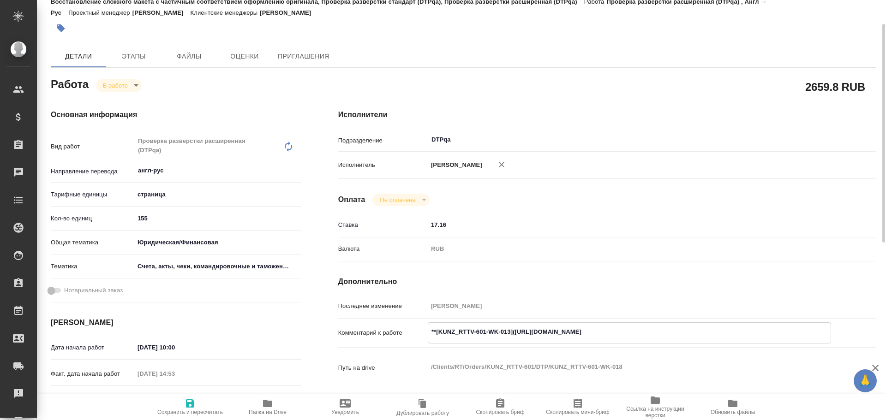
type textarea "x"
drag, startPoint x: 515, startPoint y: 331, endPoint x: 687, endPoint y: 329, distance: 172.2
click at [687, 329] on textarea "**[KUNZ_RTTV-601-WK-013]([URL][DOMAIN_NAME]" at bounding box center [629, 332] width 402 height 16
type textarea "x"
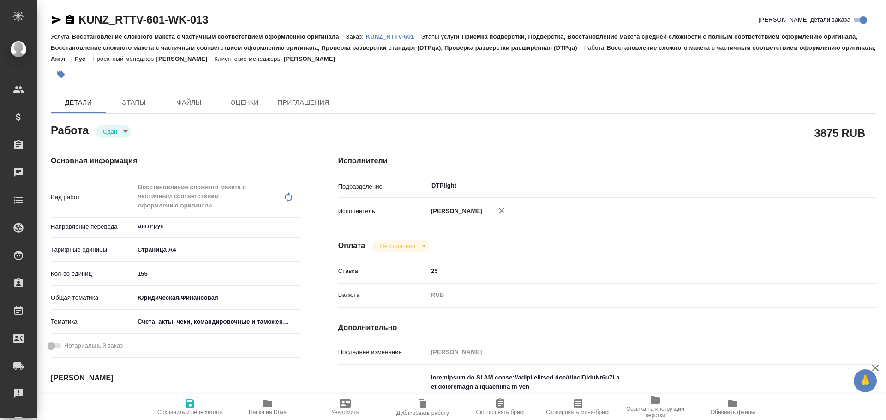
type textarea "x"
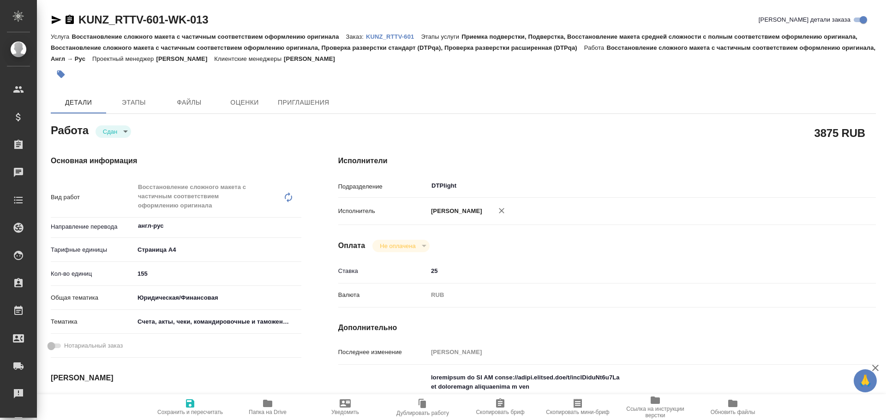
type textarea "x"
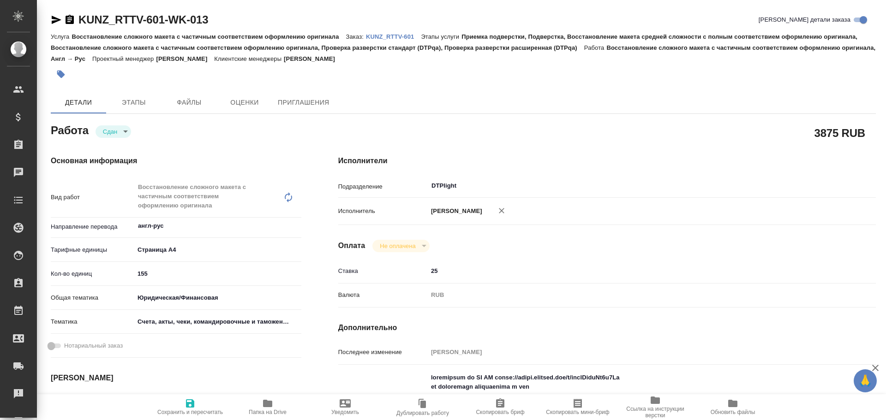
type textarea "x"
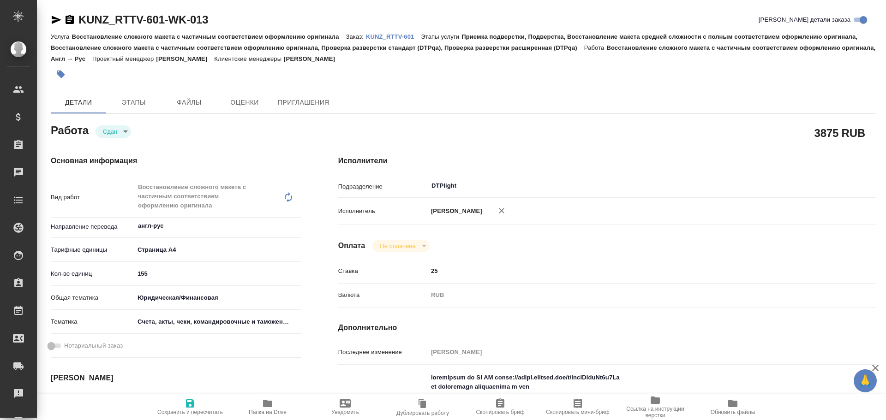
type textarea "x"
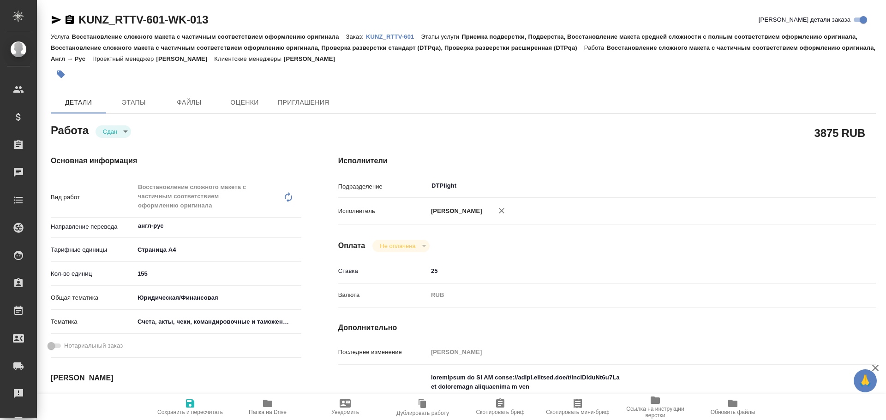
type textarea "x"
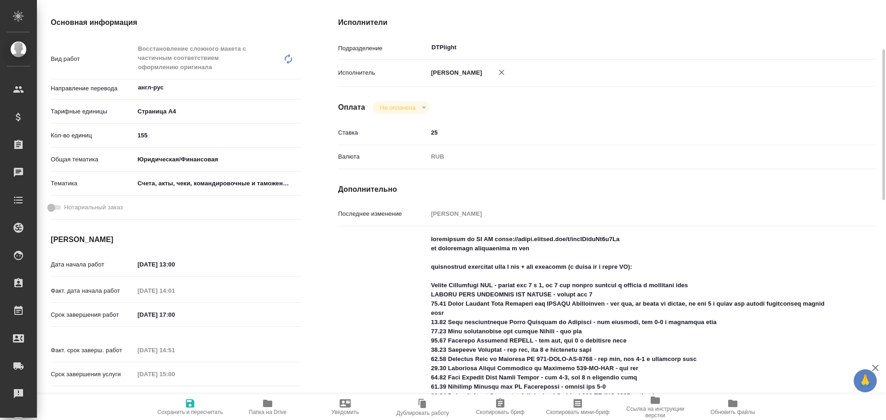
type textarea "x"
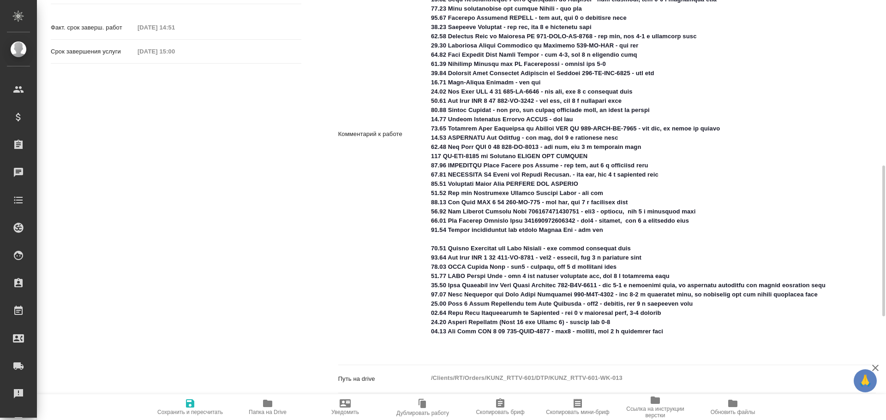
scroll to position [277, 0]
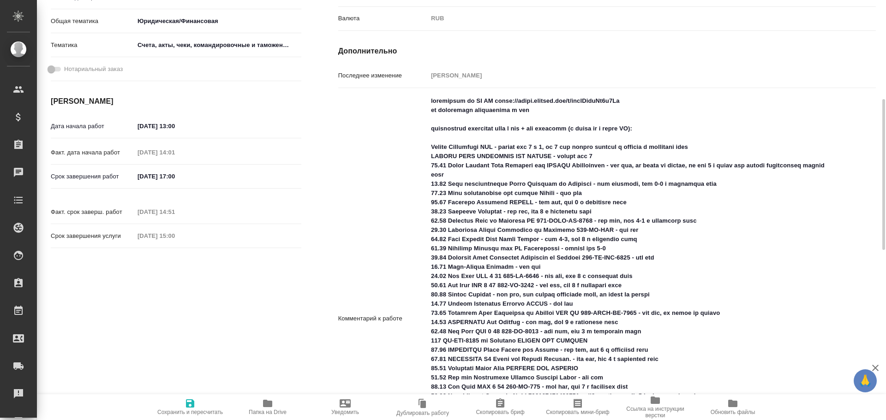
drag, startPoint x: 265, startPoint y: 403, endPoint x: 332, endPoint y: 411, distance: 66.9
click at [266, 403] on icon "button" at bounding box center [267, 403] width 9 height 7
